Goal: Unclear

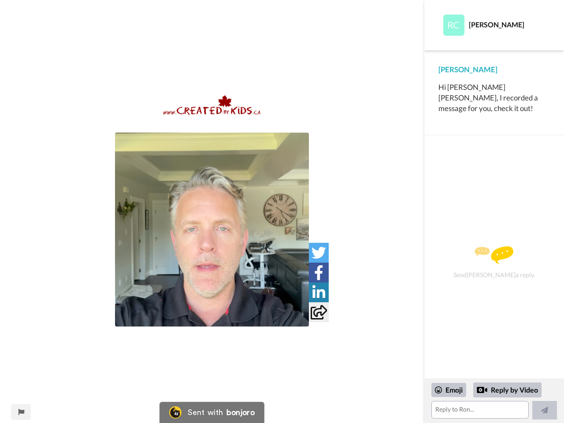
click at [212, 230] on img at bounding box center [212, 230] width 194 height 194
click at [319, 252] on icon at bounding box center [318, 252] width 15 height 15
click at [319, 272] on icon at bounding box center [318, 272] width 9 height 15
click at [319, 292] on icon at bounding box center [318, 292] width 13 height 15
click at [319, 312] on icon at bounding box center [319, 312] width 16 height 15
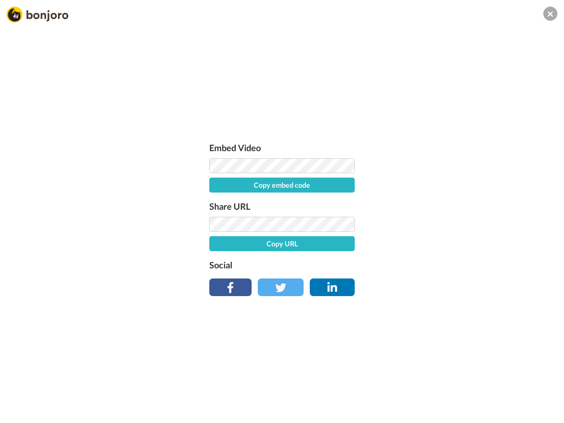
click at [21, 412] on div "Embed Video Copy embed code Share URL Copy URL Social" at bounding box center [282, 259] width 564 height 423
click at [494, 401] on div "Embed Video Copy embed code Share URL Copy URL Social" at bounding box center [282, 259] width 564 height 423
click at [449, 390] on div "Embed Video Copy embed code Share URL Copy URL Social" at bounding box center [282, 259] width 564 height 423
click at [508, 390] on div "Embed Video Copy embed code Share URL Copy URL Social" at bounding box center [282, 259] width 564 height 423
click at [545, 410] on div "Embed Video Copy embed code Share URL Copy URL Social" at bounding box center [282, 259] width 564 height 423
